Goal: Navigation & Orientation: Find specific page/section

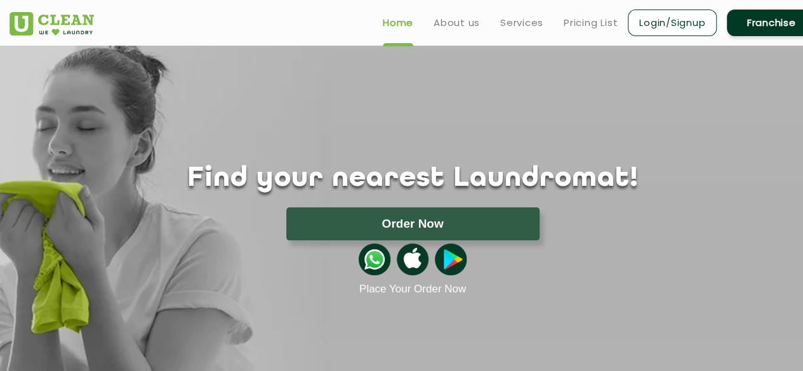
click at [402, 180] on h1 "Find your nearest Laundromat!" at bounding box center [412, 179] width 825 height 32
click at [376, 116] on div "Find your nearest Laundromat! Please select the location Order Now Place Your O…" at bounding box center [412, 171] width 825 height 250
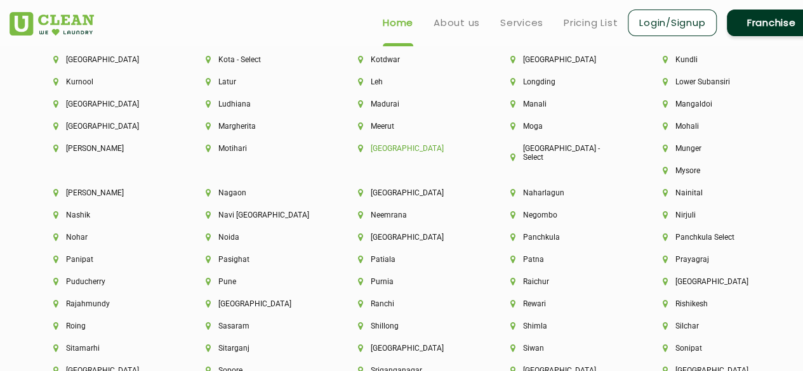
scroll to position [3189, 0]
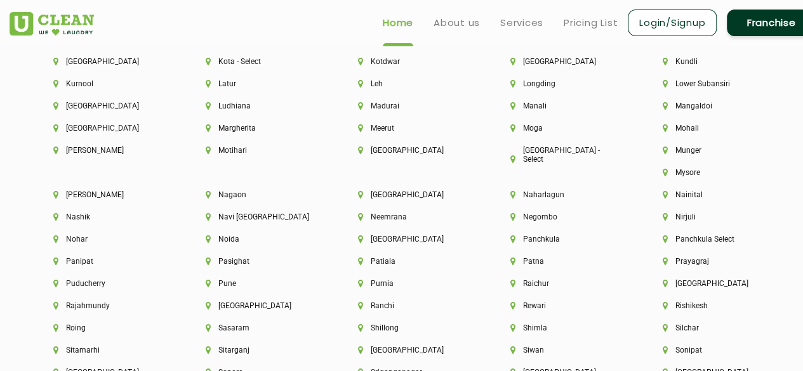
click at [368, 122] on div "Madurai" at bounding box center [413, 113] width 152 height 22
click at [375, 110] on li "Madurai" at bounding box center [412, 106] width 109 height 9
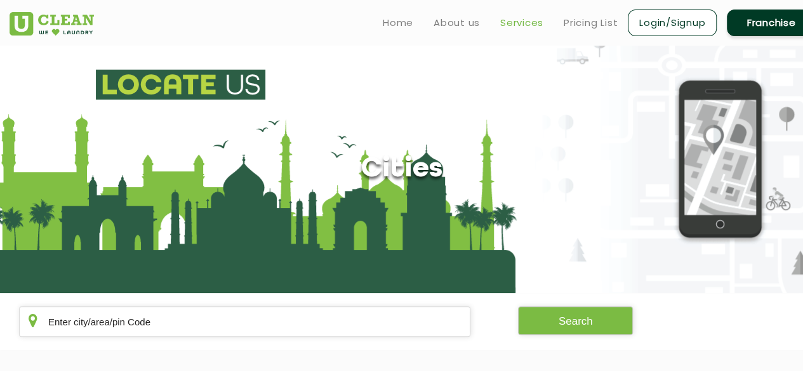
click at [519, 26] on link "Services" at bounding box center [521, 22] width 43 height 15
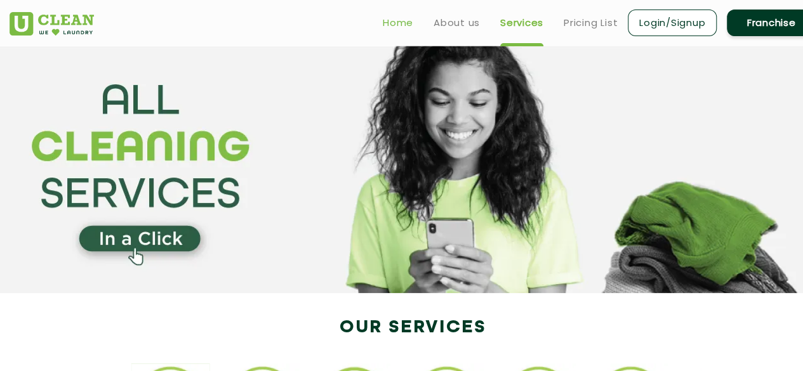
click at [401, 22] on link "Home" at bounding box center [398, 22] width 30 height 15
